Goal: Information Seeking & Learning: Find specific fact

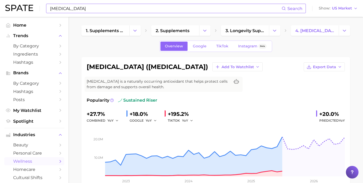
scroll to position [256, 0]
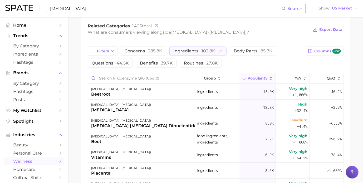
click at [82, 11] on input "[MEDICAL_DATA]" at bounding box center [166, 8] width 232 height 9
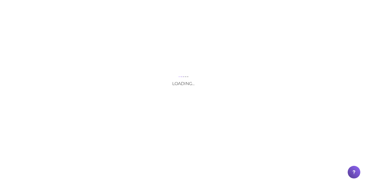
scroll to position [0, 0]
drag, startPoint x: 67, startPoint y: 9, endPoint x: 35, endPoint y: 6, distance: 32.4
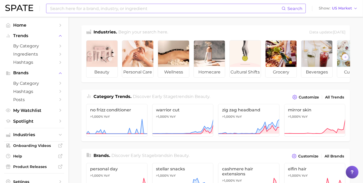
click at [119, 9] on input at bounding box center [166, 8] width 232 height 9
click at [194, 20] on button "Suggest" at bounding box center [197, 21] width 30 height 9
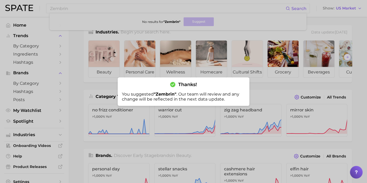
click at [271, 25] on div at bounding box center [183, 91] width 367 height 183
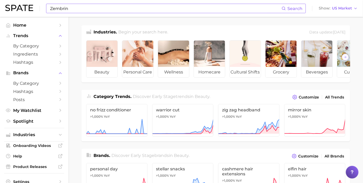
click at [114, 7] on input "Zembrin" at bounding box center [166, 8] width 232 height 9
drag, startPoint x: 97, startPoint y: 9, endPoint x: 26, endPoint y: 9, distance: 70.9
click at [26, 9] on div "Zembrin Search No results for " Zembrin " Suggest Show US Market" at bounding box center [181, 8] width 353 height 17
type input "pearl powder"
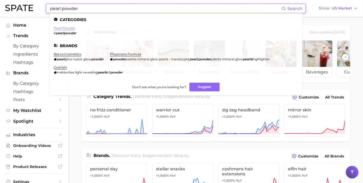
click at [70, 28] on link "pearl powder" at bounding box center [65, 28] width 22 height 4
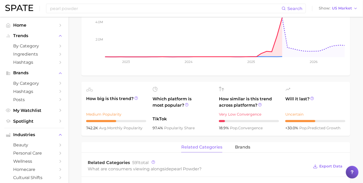
scroll to position [79, 0]
